Goal: Task Accomplishment & Management: Manage account settings

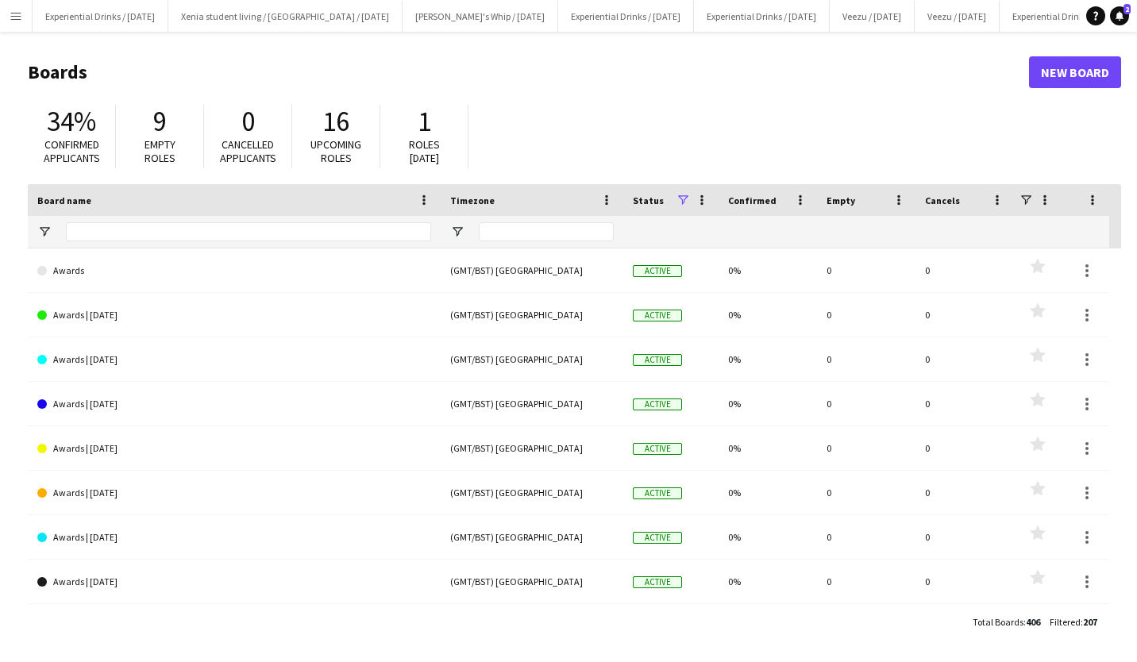
click at [10, 5] on button "Menu" at bounding box center [16, 16] width 32 height 32
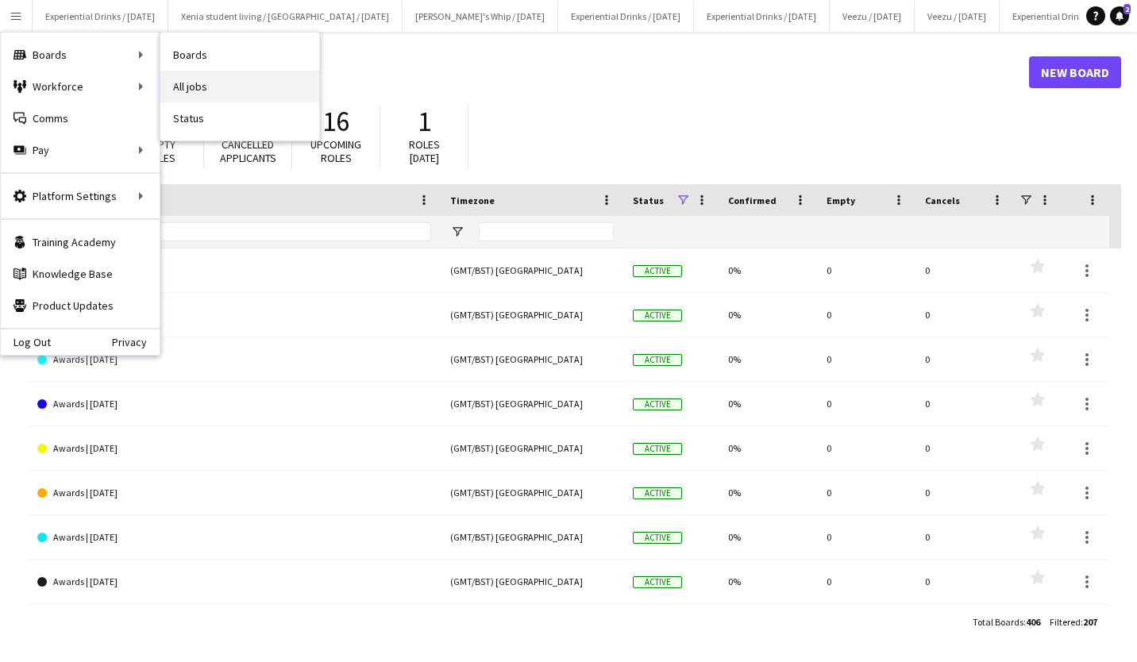
click at [175, 76] on link "All jobs" at bounding box center [239, 87] width 159 height 32
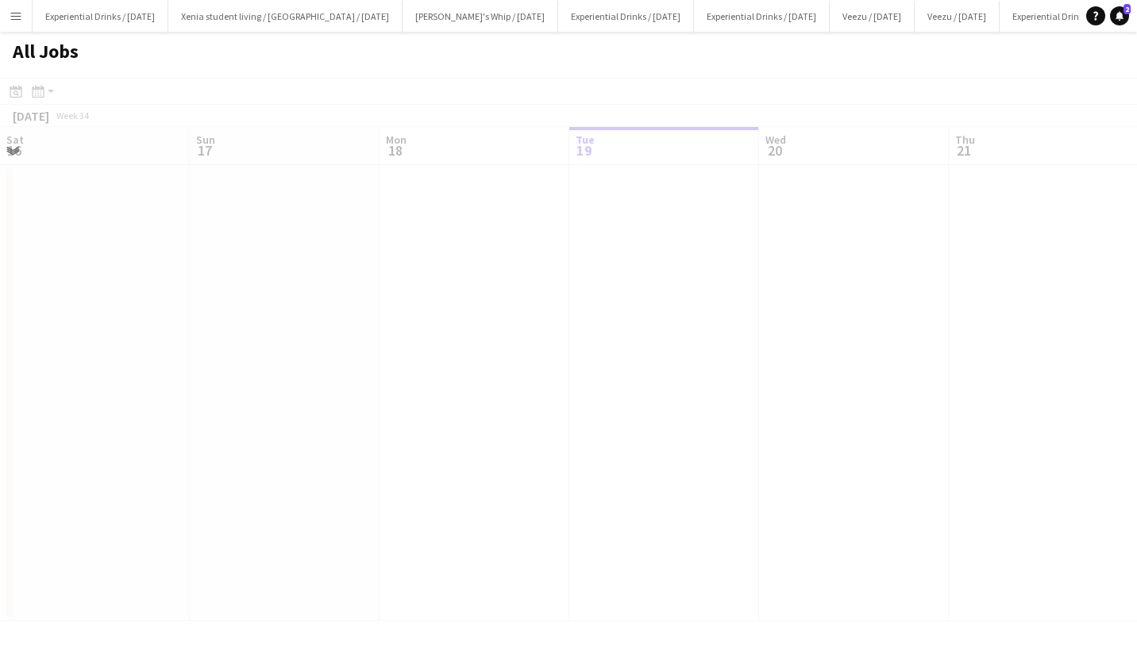
scroll to position [0, 380]
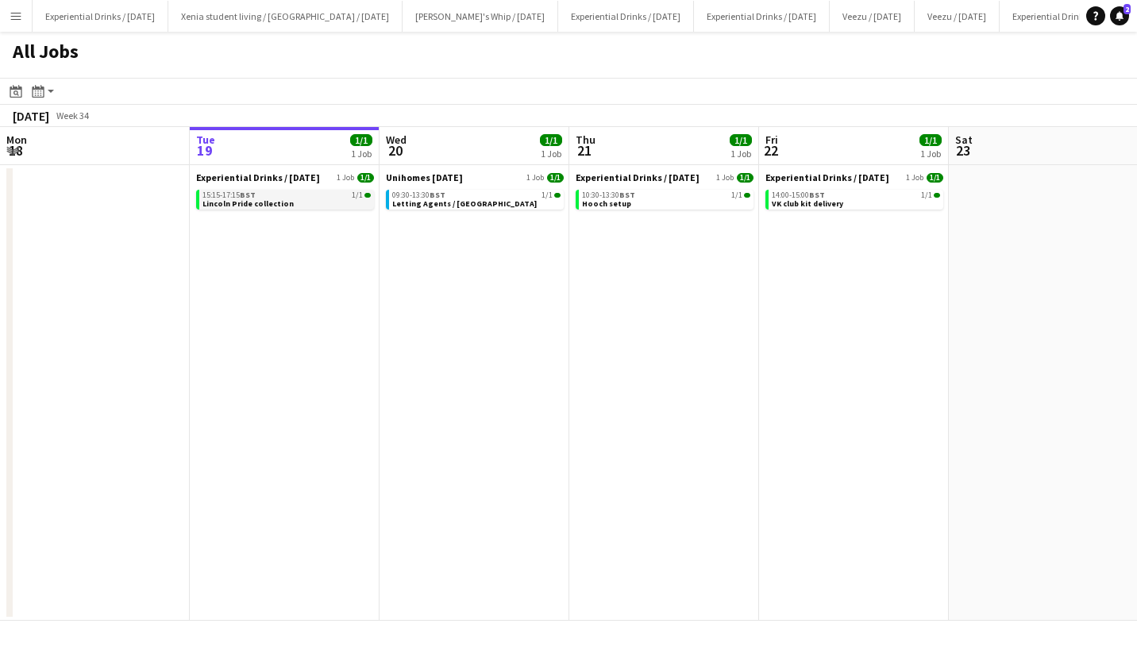
click at [303, 197] on div "15:15-17:15 BST 1/1" at bounding box center [286, 195] width 168 height 8
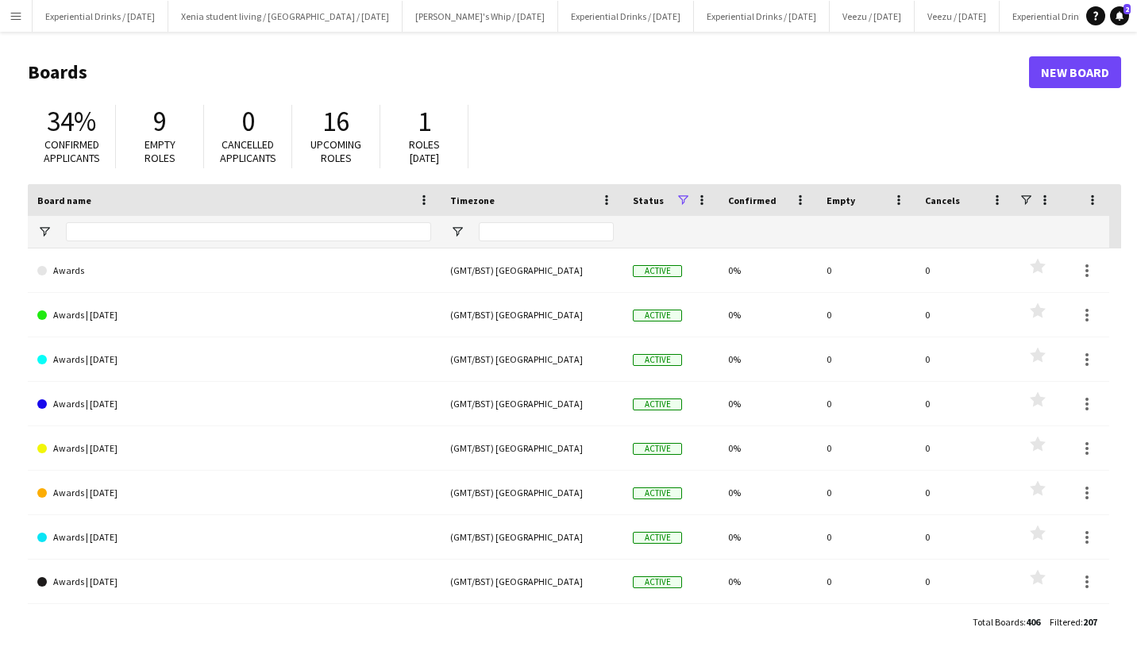
click at [20, 9] on button "Menu" at bounding box center [16, 16] width 32 height 32
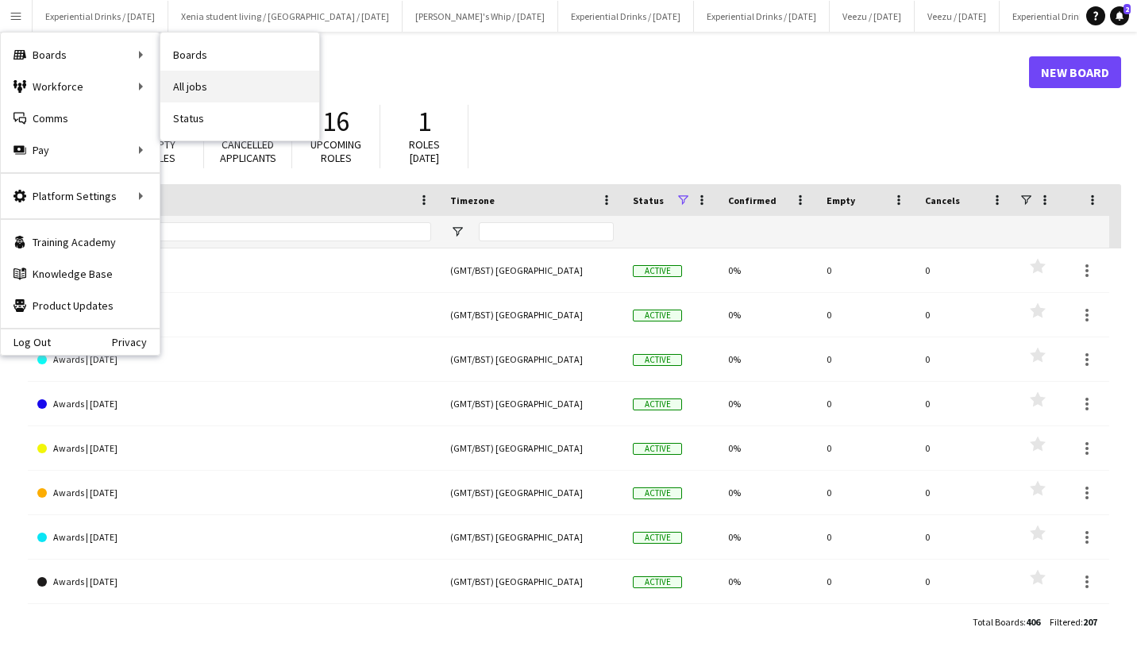
click at [191, 75] on link "All jobs" at bounding box center [239, 87] width 159 height 32
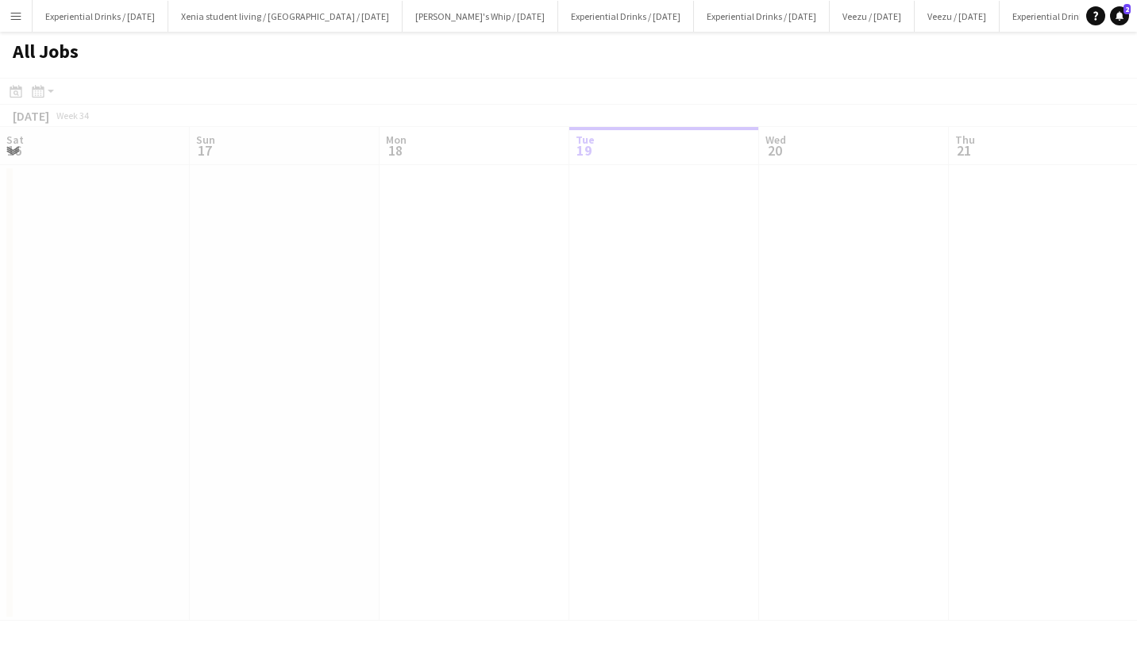
scroll to position [0, 380]
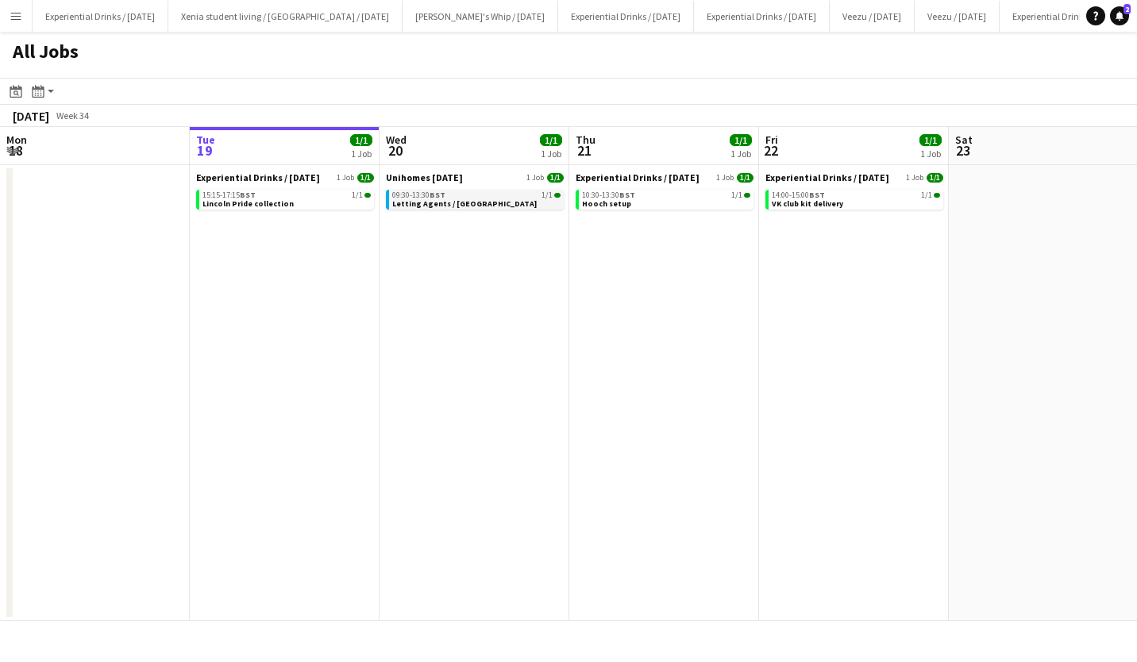
click at [493, 201] on link "09:30-13:30 BST 1/1 Letting Agents / Nottingham" at bounding box center [476, 199] width 168 height 18
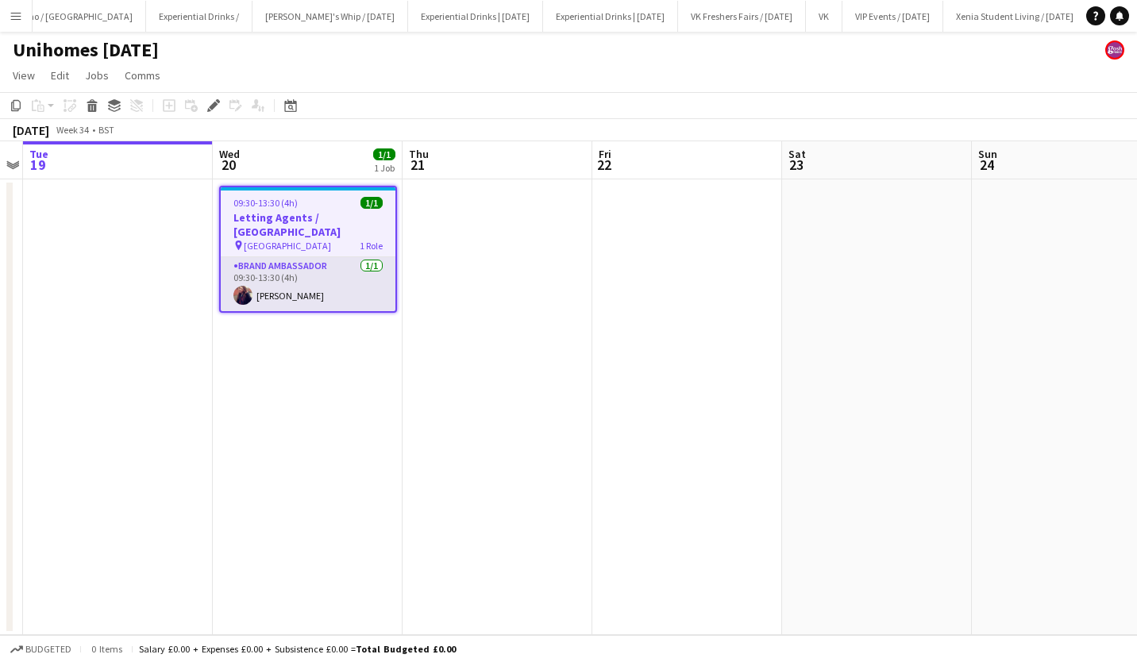
scroll to position [0, 1443]
click at [293, 280] on app-card-role "Brand Ambassador [DATE] 09:30-13:30 (4h) [PERSON_NAME]" at bounding box center [308, 284] width 175 height 54
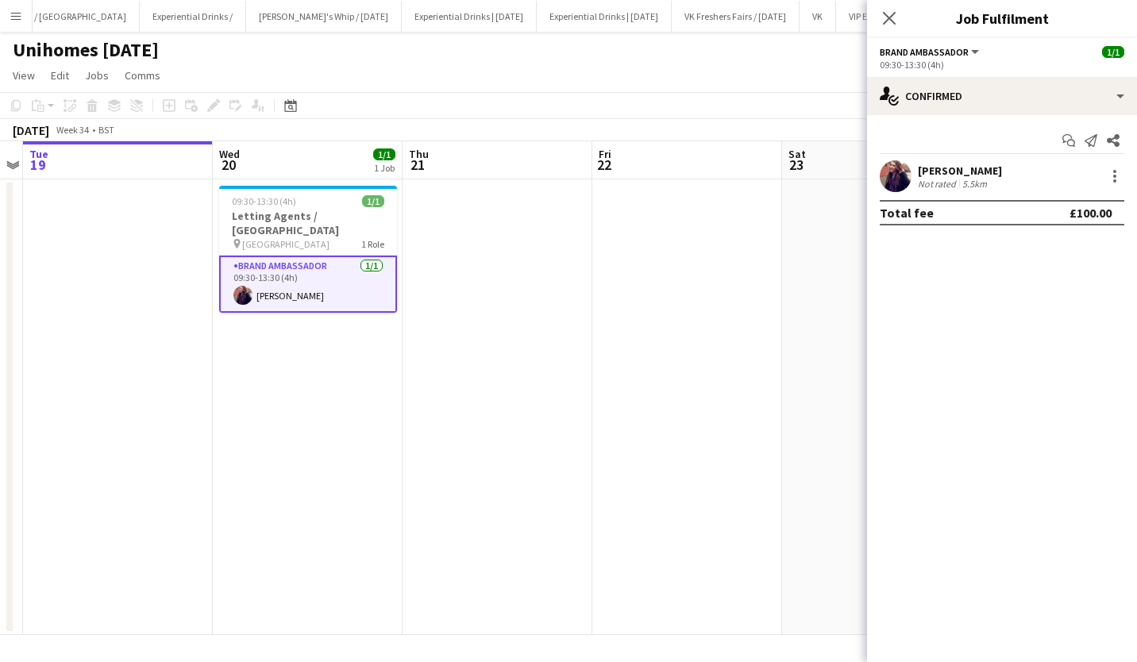
click at [955, 171] on div "[PERSON_NAME]" at bounding box center [960, 171] width 84 height 14
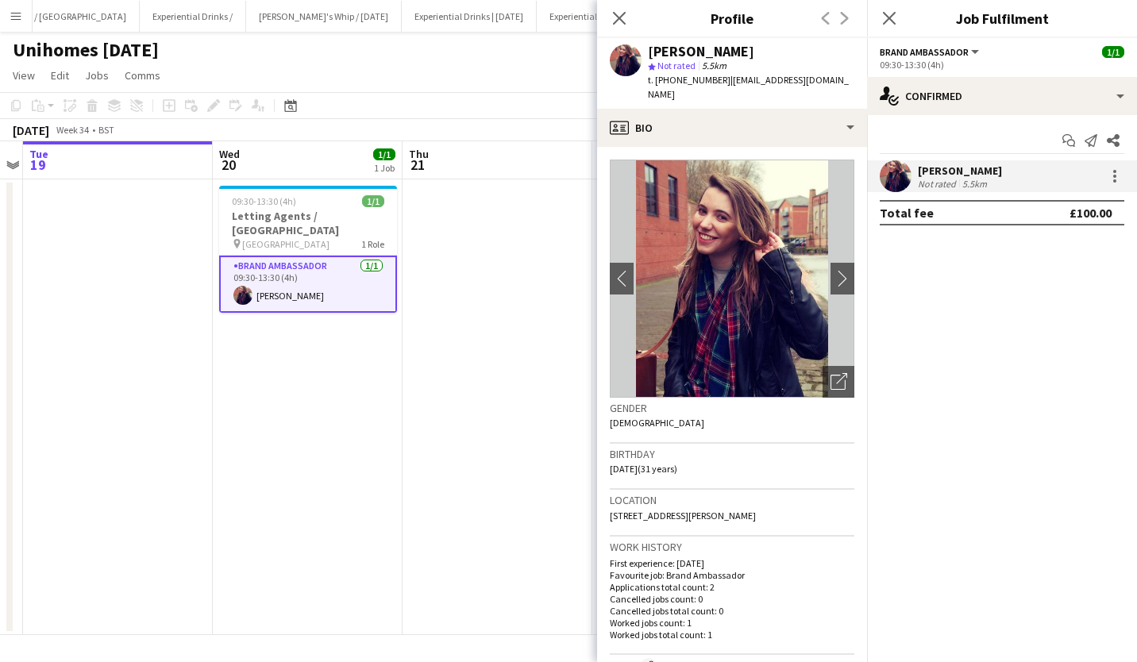
drag, startPoint x: 781, startPoint y: 499, endPoint x: 815, endPoint y: 500, distance: 33.4
click at [756, 510] on span "26 Harviston Avenue, Gedling, Nottingham, NG4 4DJ" at bounding box center [683, 516] width 146 height 12
copy span "NG4 4DJ"
